Goal: Find specific page/section: Find specific page/section

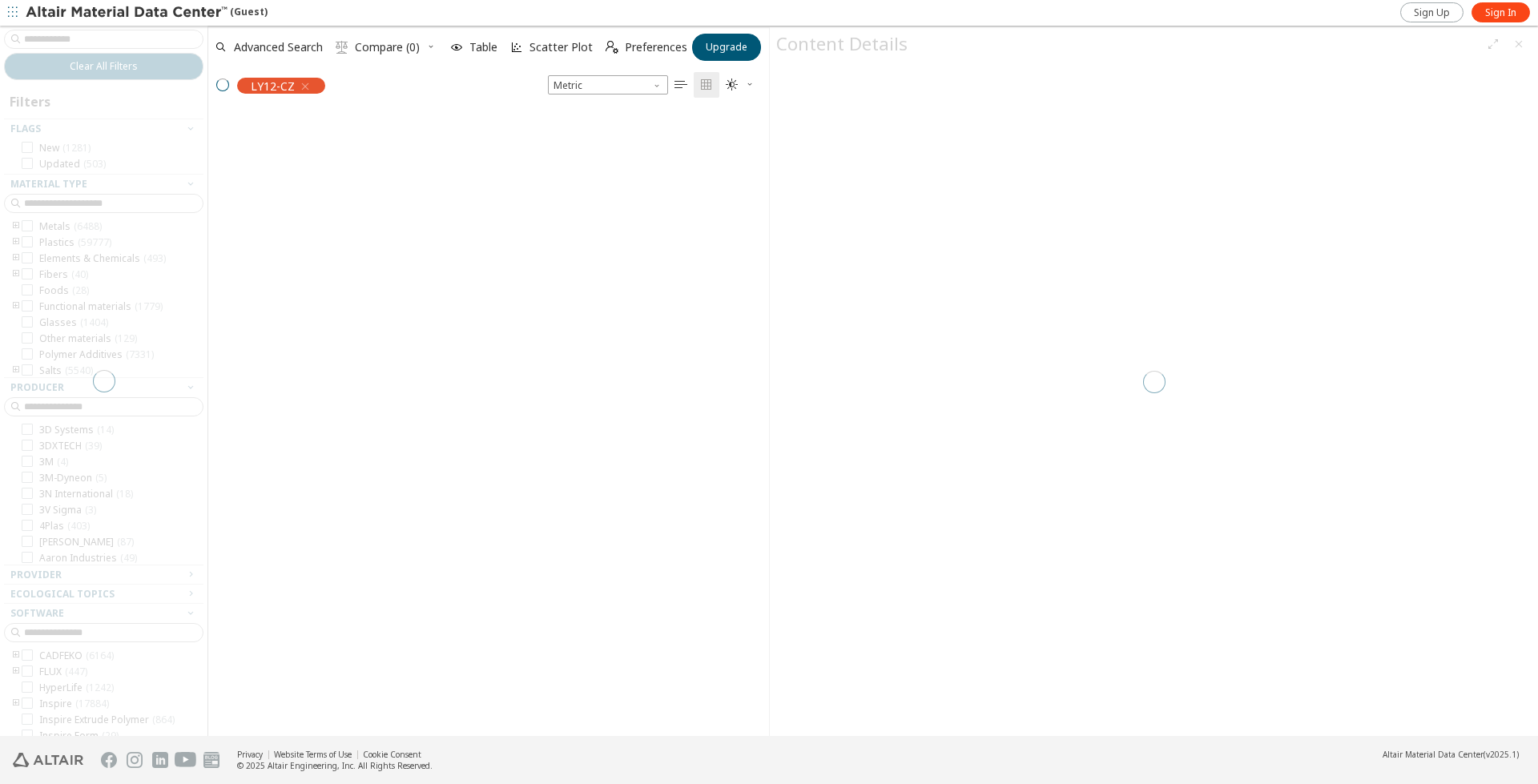
scroll to position [13, 13]
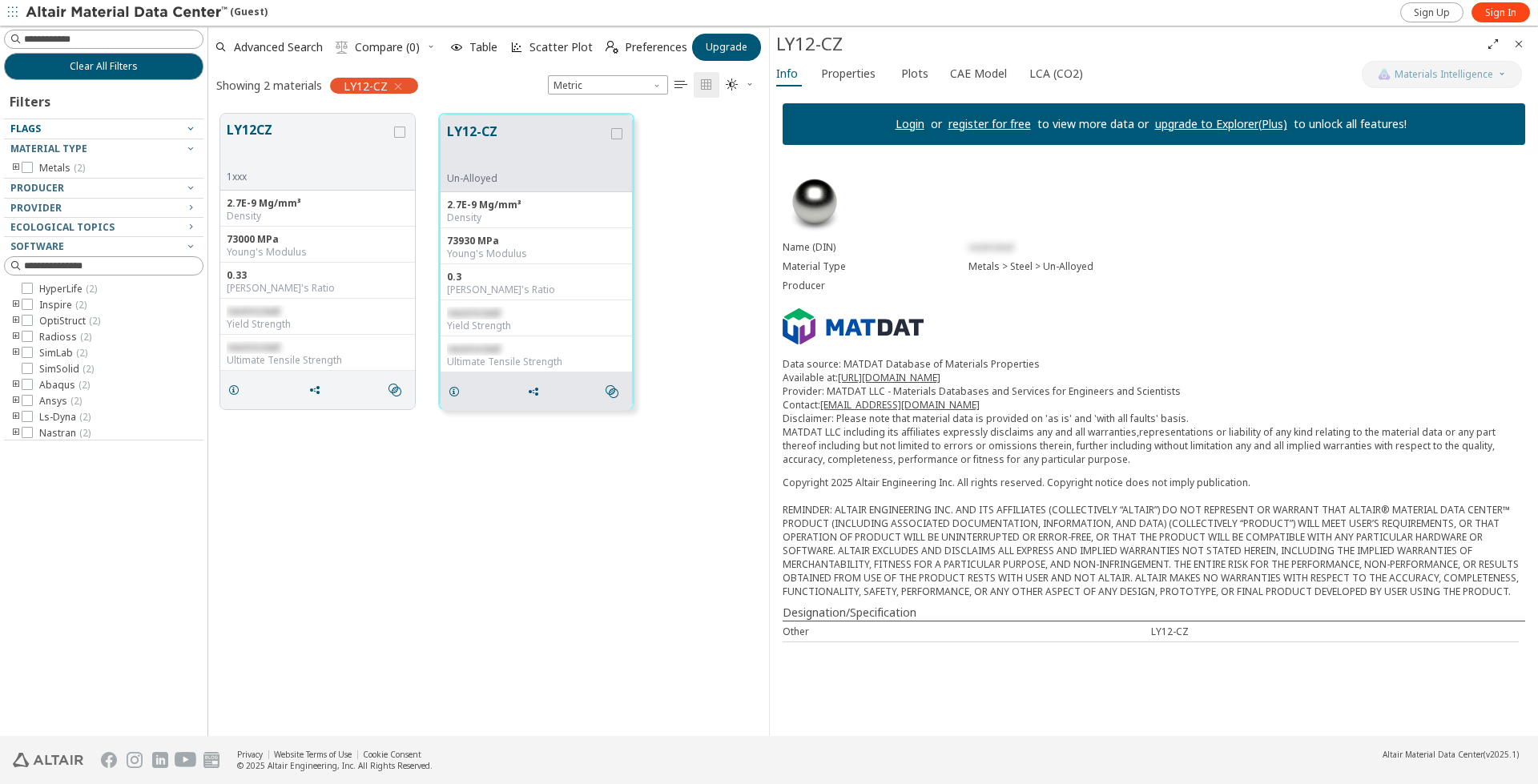
click at [187, 130] on icon "button" at bounding box center [191, 128] width 13 height 13
click at [193, 128] on icon "button" at bounding box center [191, 128] width 13 height 13
click at [191, 129] on icon "button" at bounding box center [191, 128] width 13 height 13
click at [189, 130] on icon "button" at bounding box center [191, 128] width 13 height 13
click at [188, 147] on icon "button" at bounding box center [191, 148] width 13 height 13
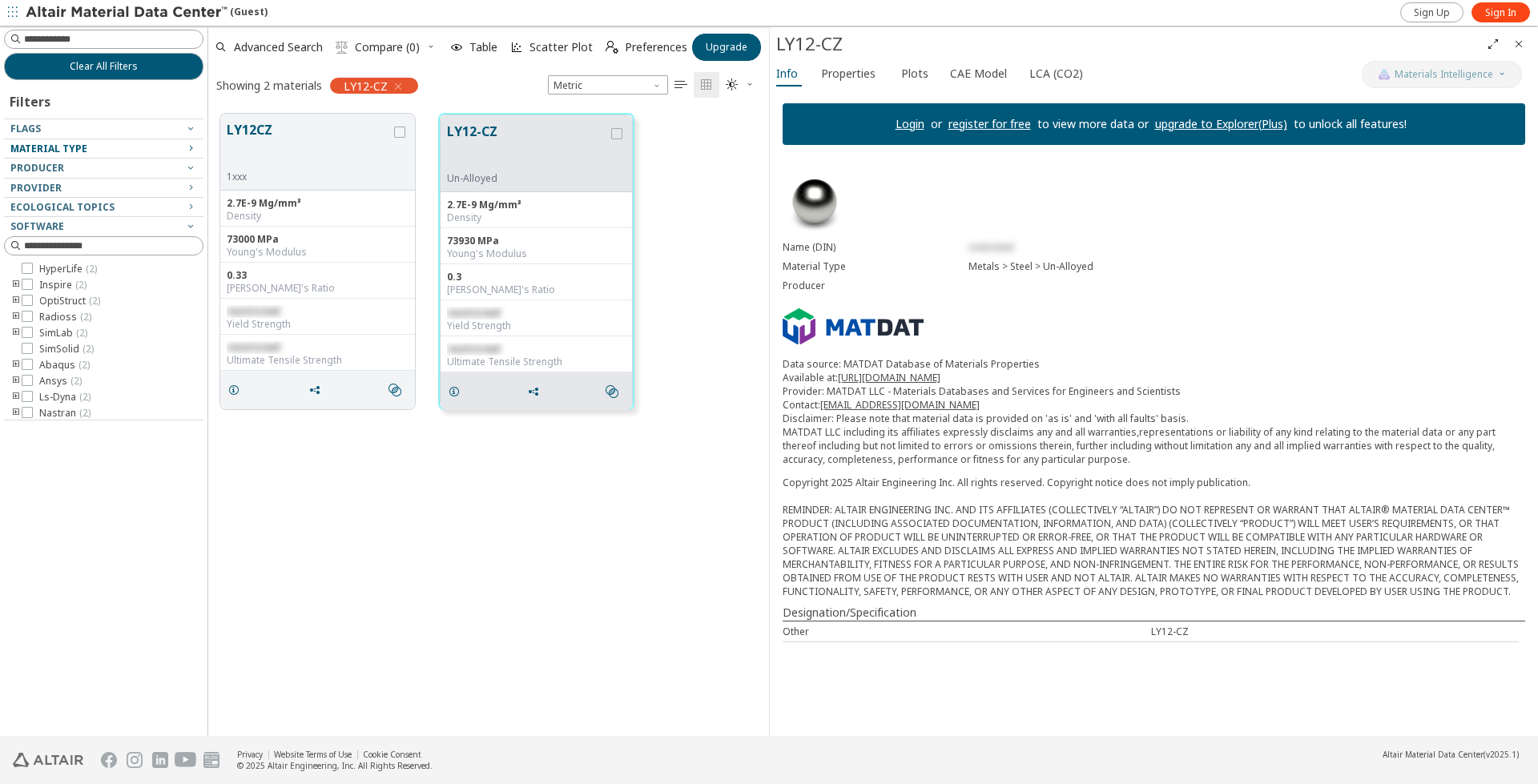
click at [188, 147] on icon "button" at bounding box center [191, 148] width 13 height 13
click at [28, 403] on icon at bounding box center [27, 400] width 11 height 11
